Goal: Task Accomplishment & Management: Manage account settings

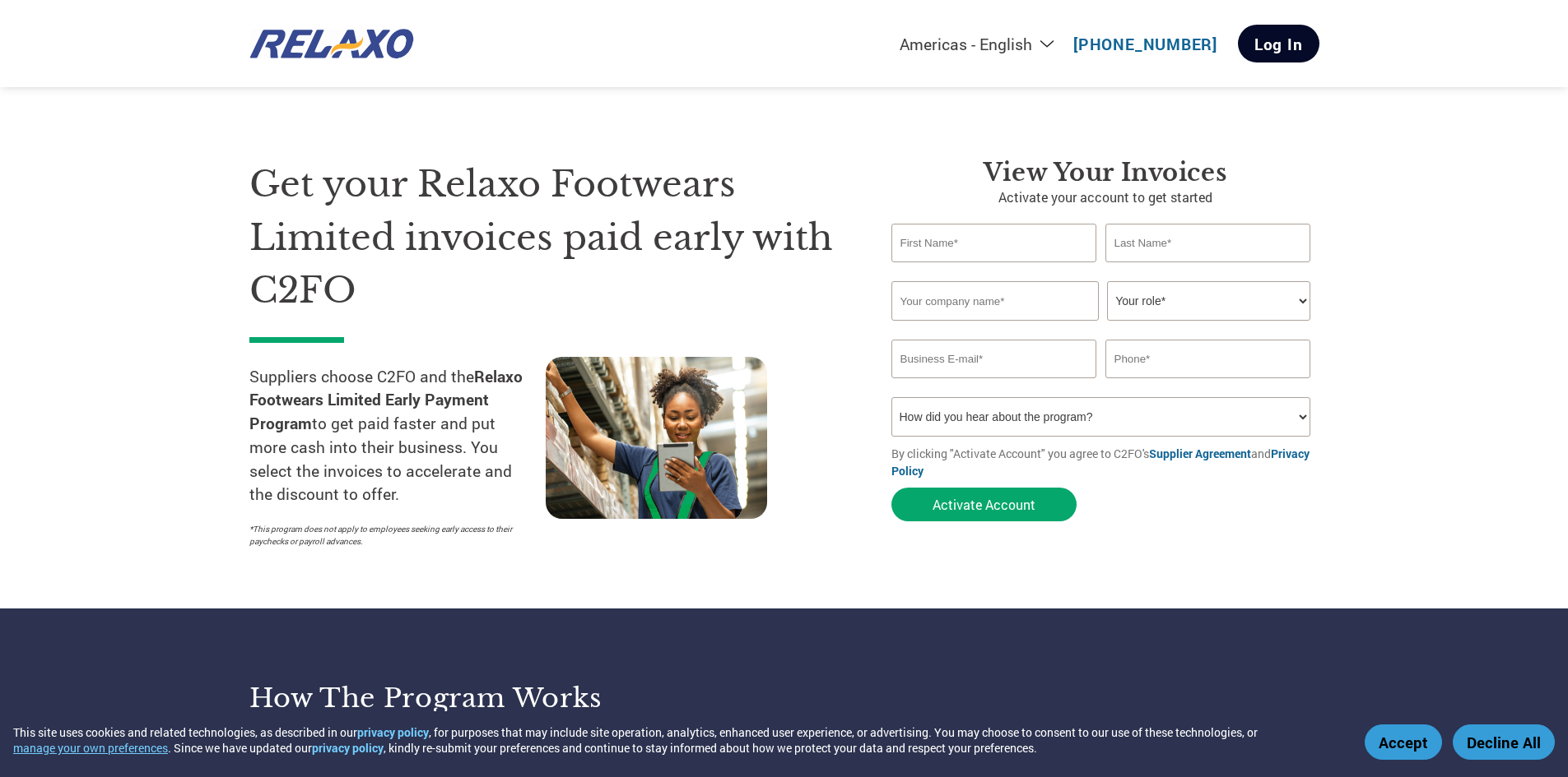
click at [1285, 41] on link "Log In" at bounding box center [1279, 44] width 82 height 38
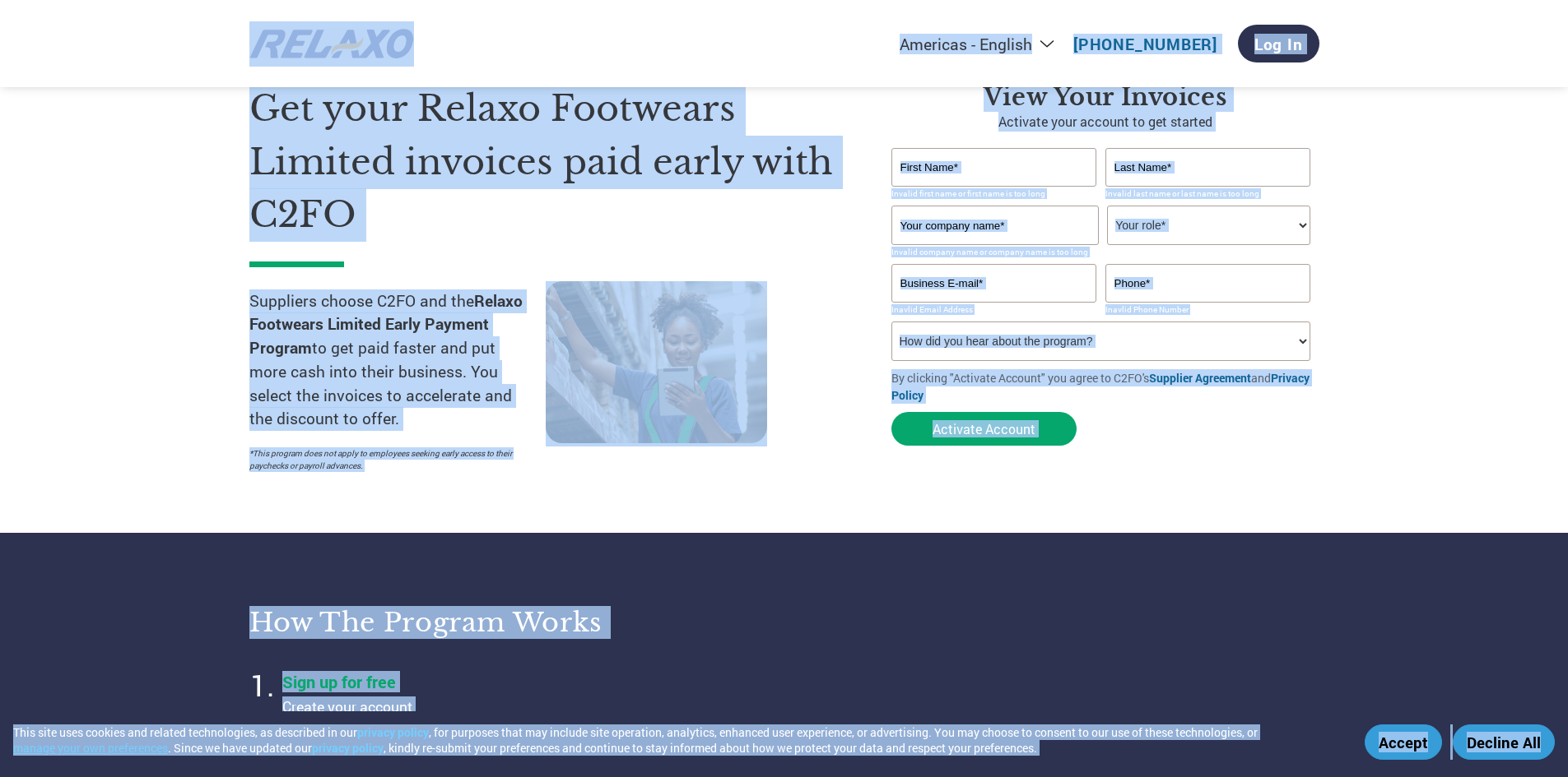
click at [1131, 482] on section "Get your Relaxo Footwears Limited invoices paid early with C2FO Suppliers choos…" at bounding box center [784, 262] width 1568 height 543
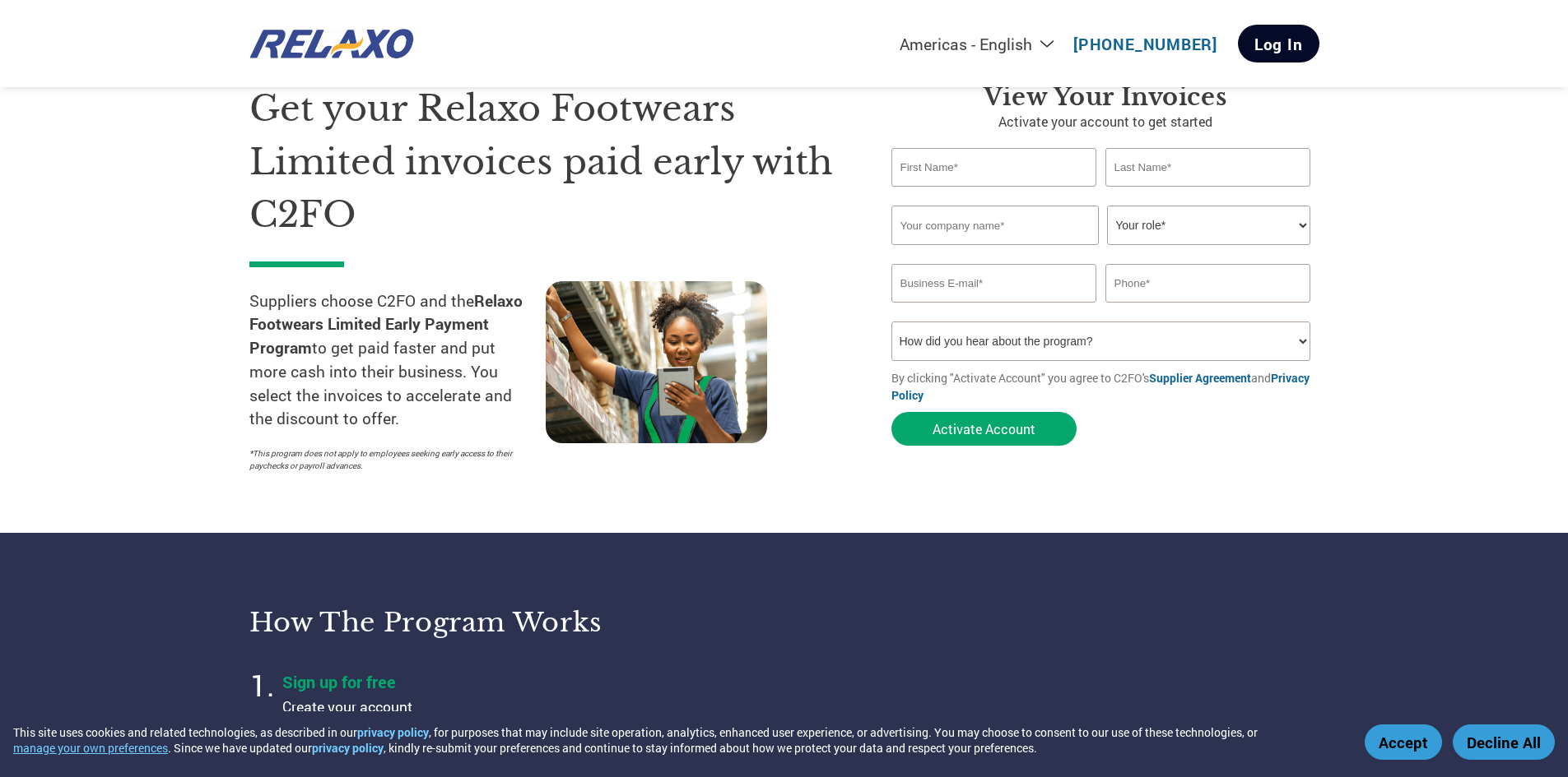
click at [1290, 50] on link "Log In" at bounding box center [1279, 44] width 82 height 38
click at [1281, 45] on link "Log In" at bounding box center [1279, 44] width 82 height 38
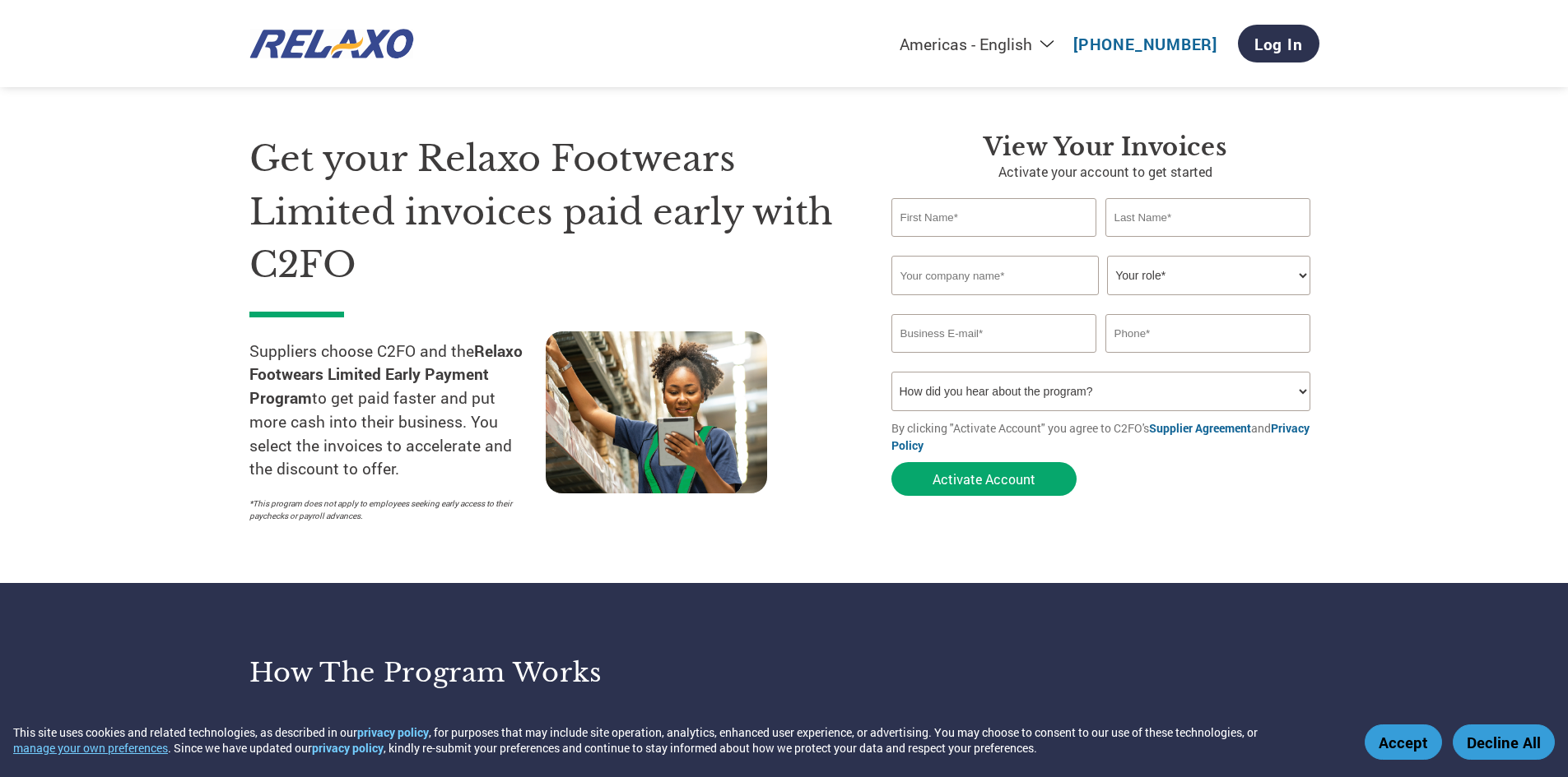
scroll to position [0, 0]
